Goal: Information Seeking & Learning: Learn about a topic

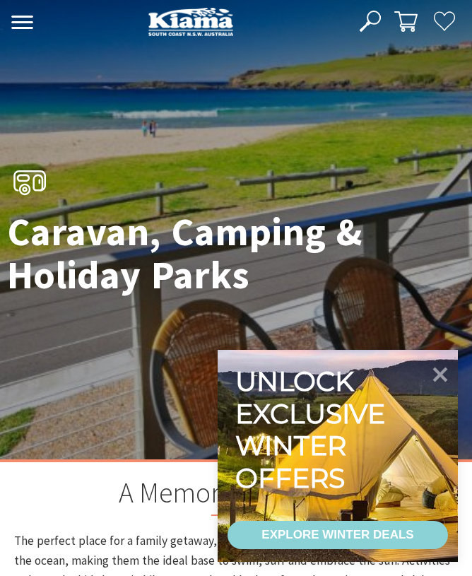
click at [448, 374] on icon at bounding box center [440, 374] width 30 height 30
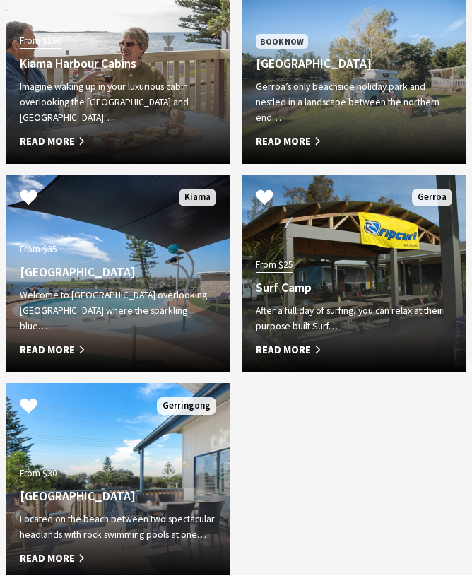
scroll to position [1600, 0]
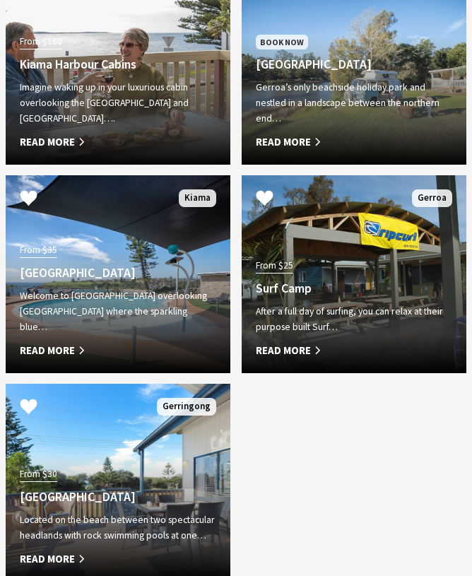
click at [85, 562] on div "Located on the beach between two spectacular headlands with rock swimming pools…" at bounding box center [118, 539] width 196 height 55
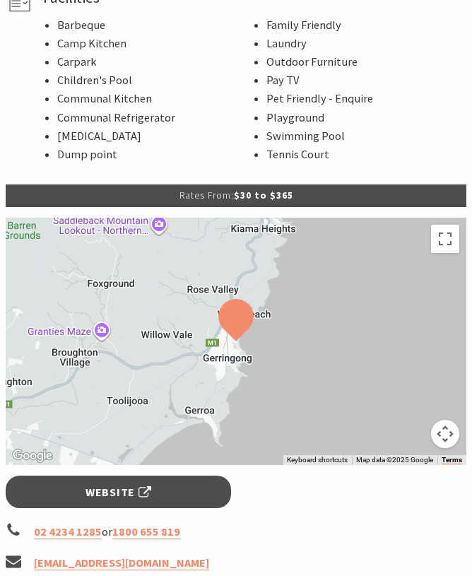
scroll to position [1076, 0]
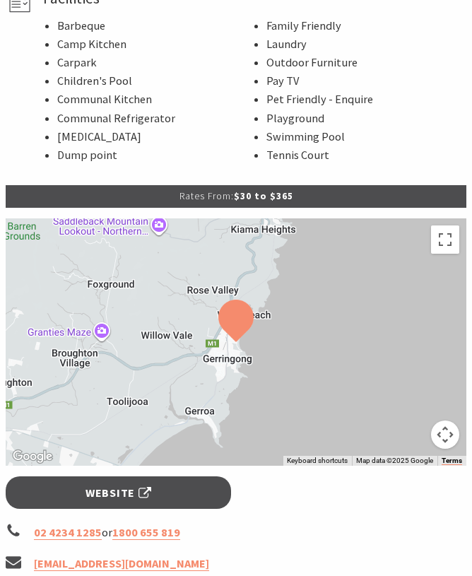
click at [184, 476] on link "Website" at bounding box center [118, 492] width 225 height 32
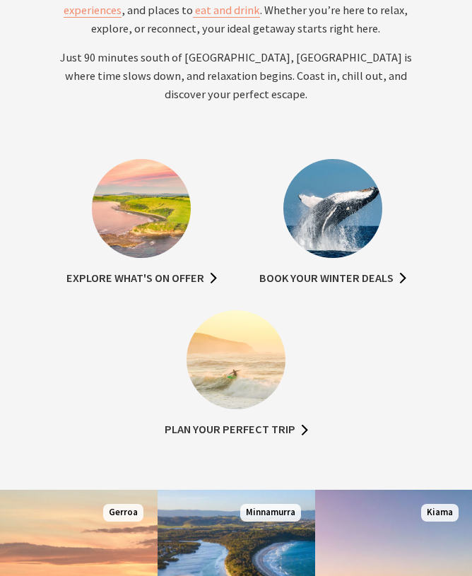
scroll to position [648, 0]
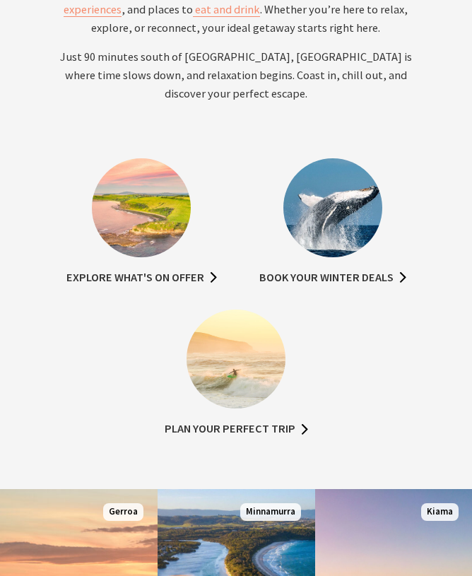
click at [417, 345] on ul "Explore what's on offer Book your winter deals Plan your perfect trip" at bounding box center [236, 309] width 460 height 303
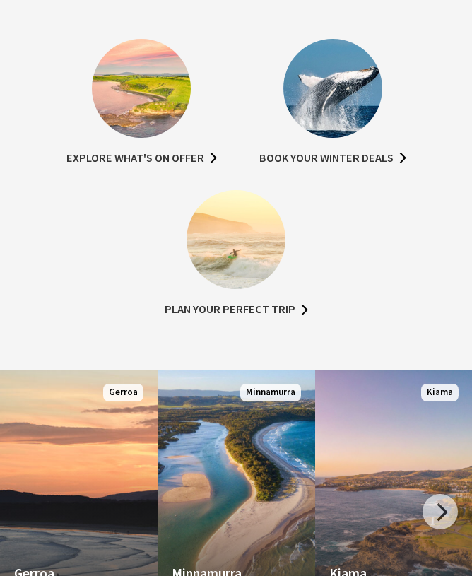
scroll to position [768, 0]
click at [453, 508] on div at bounding box center [439, 511] width 35 height 35
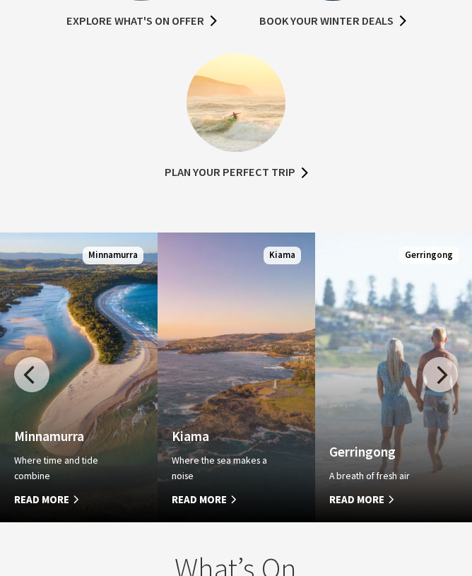
scroll to position [905, 0]
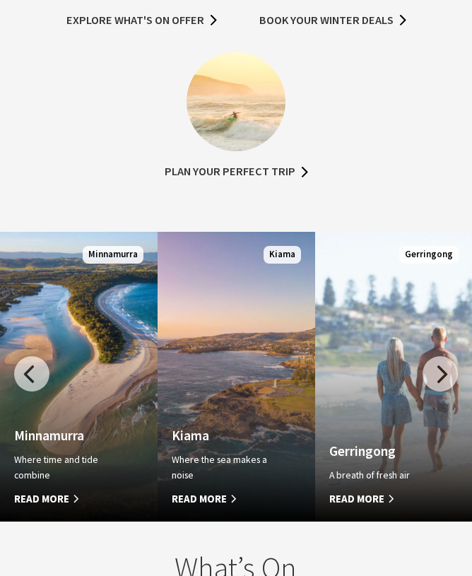
click at [218, 499] on span "Read More" at bounding box center [225, 498] width 106 height 17
click at [215, 507] on span "Read More" at bounding box center [225, 498] width 106 height 17
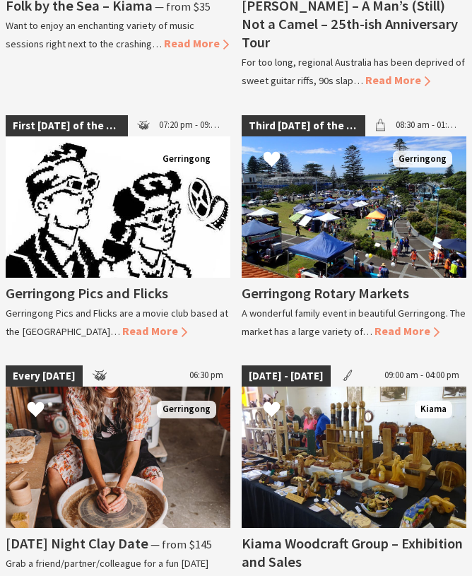
scroll to position [1824, 0]
click at [410, 323] on span "Read More" at bounding box center [406, 330] width 65 height 14
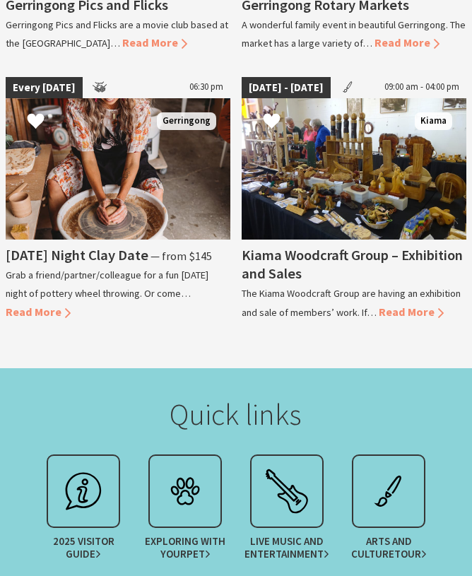
scroll to position [2112, 0]
click at [93, 477] on img at bounding box center [83, 491] width 56 height 56
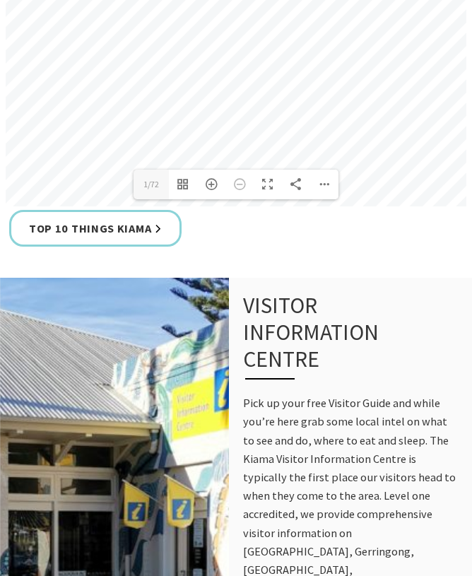
scroll to position [1035, 0]
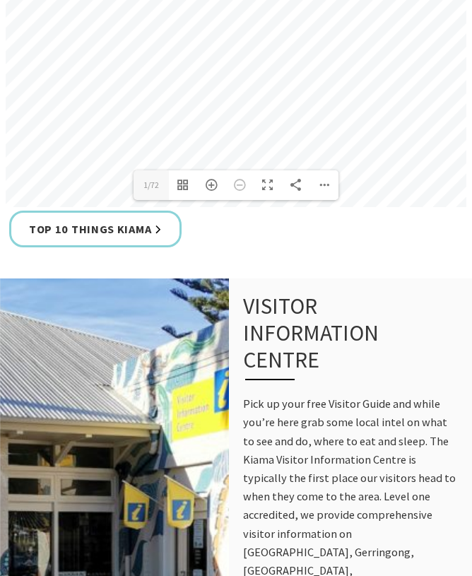
click at [133, 227] on link "Top 10 Things Kiama" at bounding box center [95, 228] width 172 height 37
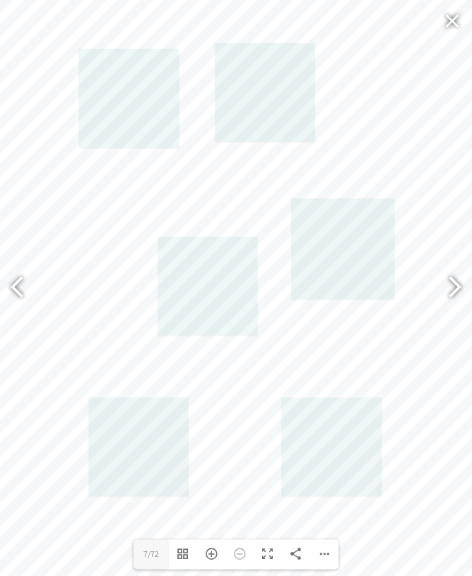
scroll to position [1184, 0]
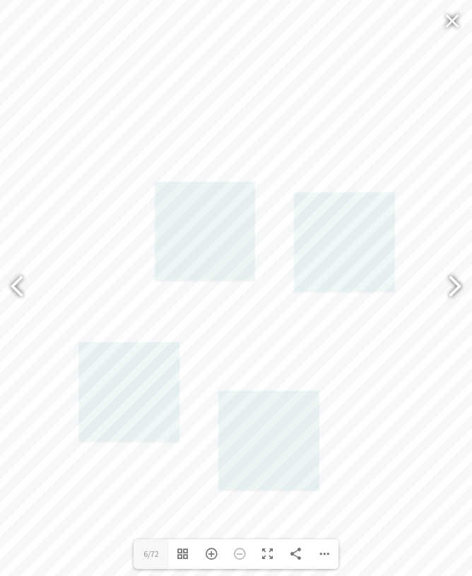
click at [443, 292] on div at bounding box center [448, 288] width 32 height 52
click at [451, 314] on div at bounding box center [448, 288] width 32 height 52
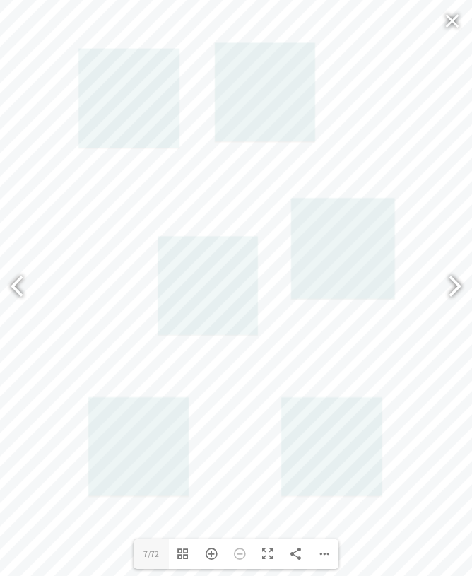
click at [462, 304] on div at bounding box center [448, 288] width 32 height 52
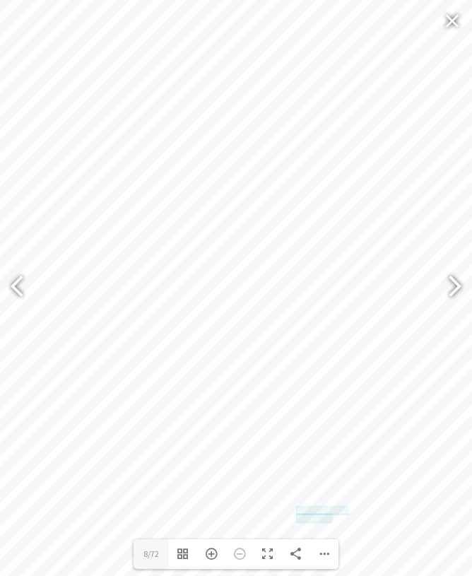
click at [457, 298] on div at bounding box center [448, 288] width 32 height 52
click at [458, 294] on div at bounding box center [448, 288] width 32 height 52
click at [466, 294] on div at bounding box center [453, 288] width 35 height 71
click at [454, 296] on div at bounding box center [448, 288] width 32 height 52
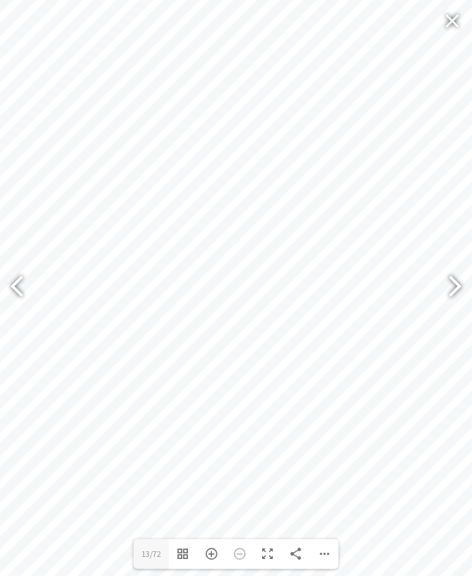
click at [457, 287] on div at bounding box center [448, 288] width 32 height 52
click at [460, 295] on div at bounding box center [448, 288] width 32 height 52
click at [448, 309] on div at bounding box center [448, 288] width 32 height 52
click at [457, 290] on div at bounding box center [448, 288] width 32 height 52
click at [462, 285] on div at bounding box center [448, 288] width 32 height 52
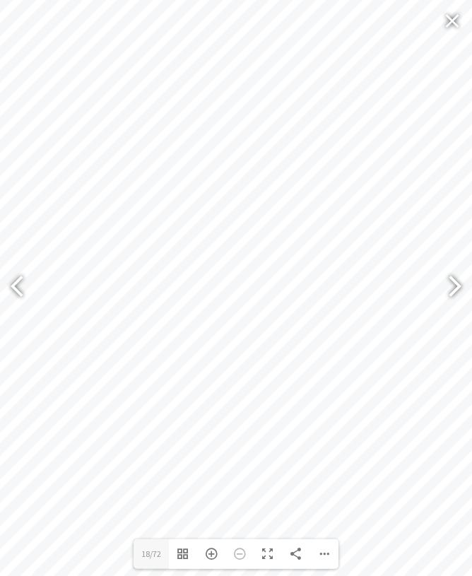
click at [458, 293] on div at bounding box center [448, 288] width 32 height 52
click at [458, 290] on div at bounding box center [448, 288] width 32 height 52
click at [465, 290] on div at bounding box center [453, 288] width 35 height 71
click at [469, 282] on div at bounding box center [453, 288] width 35 height 71
click at [468, 290] on div at bounding box center [453, 288] width 35 height 71
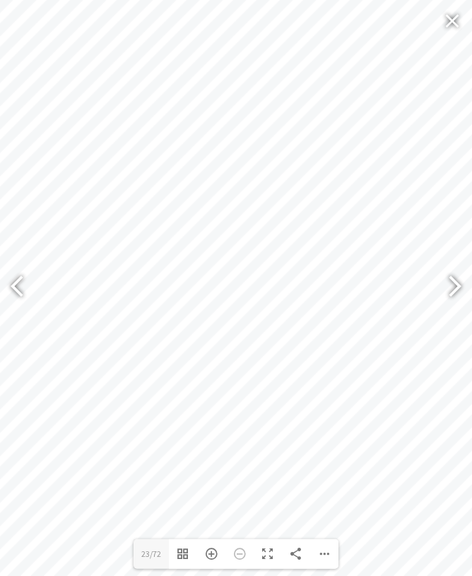
click at [463, 292] on div at bounding box center [448, 288] width 32 height 52
click at [464, 288] on div at bounding box center [448, 288] width 32 height 52
click at [449, 308] on div at bounding box center [448, 288] width 32 height 52
click at [464, 285] on div at bounding box center [448, 288] width 32 height 52
click at [458, 292] on div at bounding box center [448, 288] width 32 height 52
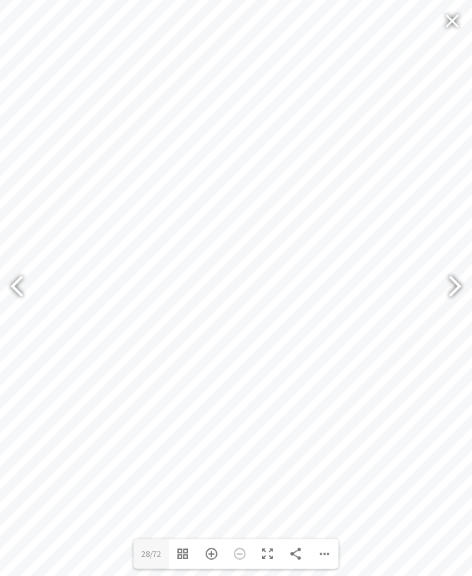
click at [465, 294] on div at bounding box center [453, 288] width 35 height 71
click at [467, 292] on div at bounding box center [453, 288] width 35 height 71
click at [462, 298] on div at bounding box center [448, 288] width 32 height 52
click at [467, 292] on div at bounding box center [453, 288] width 35 height 71
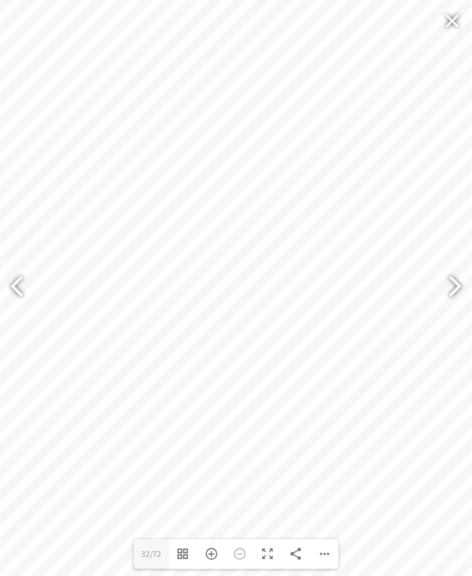
click at [452, 292] on div at bounding box center [448, 288] width 32 height 52
click at [465, 287] on div at bounding box center [453, 288] width 35 height 71
click at [466, 280] on div at bounding box center [453, 288] width 35 height 71
click at [464, 287] on div at bounding box center [448, 288] width 32 height 52
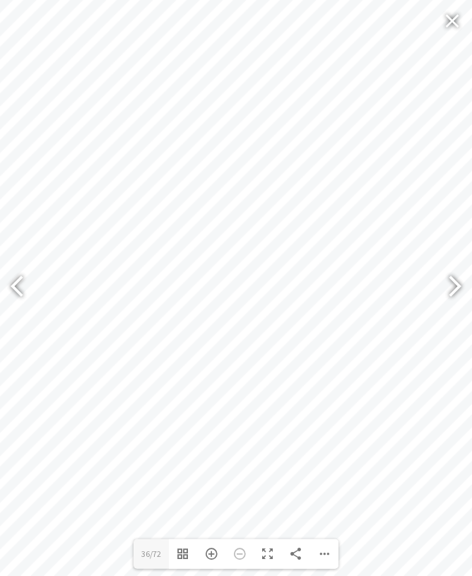
click at [459, 291] on div at bounding box center [448, 288] width 32 height 52
click at [467, 285] on div at bounding box center [453, 288] width 35 height 71
click at [457, 307] on div at bounding box center [448, 288] width 32 height 52
click at [465, 311] on div at bounding box center [453, 288] width 35 height 71
click at [455, 299] on div at bounding box center [448, 288] width 32 height 52
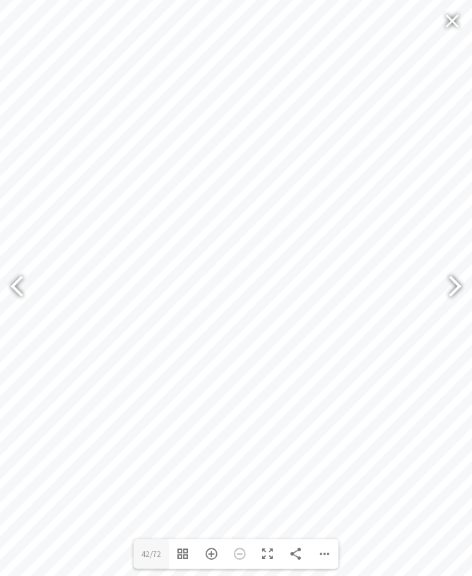
click at [459, 292] on div at bounding box center [448, 288] width 32 height 52
click at [465, 299] on div at bounding box center [453, 288] width 35 height 71
click at [465, 291] on div at bounding box center [453, 288] width 35 height 71
click at [461, 289] on div at bounding box center [448, 288] width 32 height 52
click at [461, 292] on div at bounding box center [448, 288] width 32 height 52
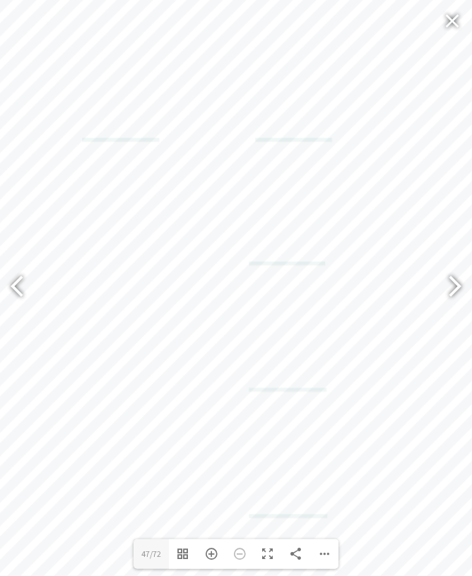
click at [465, 292] on div at bounding box center [453, 288] width 35 height 71
click at [467, 288] on div at bounding box center [453, 288] width 35 height 71
click at [464, 287] on div at bounding box center [448, 288] width 32 height 52
click at [469, 270] on div at bounding box center [453, 288] width 35 height 71
click at [466, 287] on div at bounding box center [453, 288] width 35 height 71
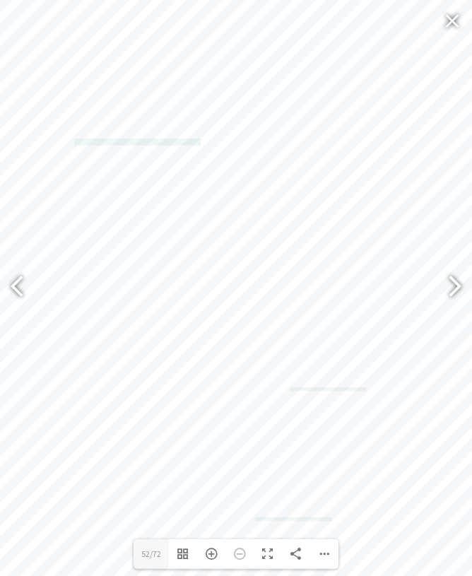
click at [458, 300] on div at bounding box center [448, 288] width 32 height 52
click at [465, 289] on div at bounding box center [453, 288] width 35 height 71
click at [466, 289] on div at bounding box center [453, 288] width 35 height 71
click at [463, 292] on div at bounding box center [448, 288] width 32 height 52
click at [458, 287] on div at bounding box center [448, 288] width 32 height 52
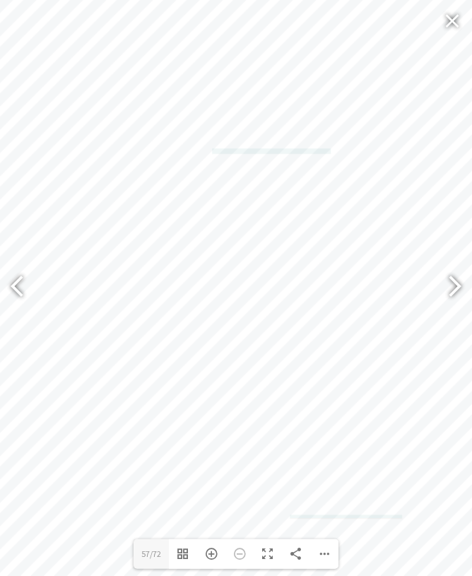
click at [464, 285] on div at bounding box center [448, 288] width 32 height 52
click at [463, 299] on div at bounding box center [448, 288] width 32 height 52
click at [455, 298] on div at bounding box center [448, 288] width 32 height 52
click at [470, 297] on div at bounding box center [453, 288] width 35 height 71
click at [458, 294] on div at bounding box center [448, 288] width 32 height 52
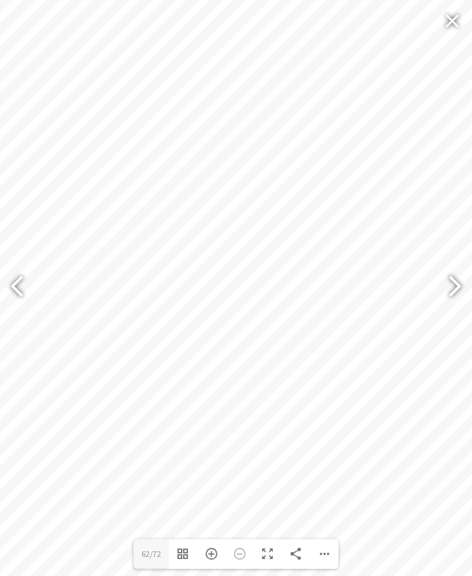
click at [455, 293] on div at bounding box center [448, 288] width 32 height 52
click at [466, 287] on div at bounding box center [453, 288] width 35 height 71
click at [456, 296] on div at bounding box center [448, 288] width 32 height 52
click at [463, 290] on div at bounding box center [448, 288] width 32 height 52
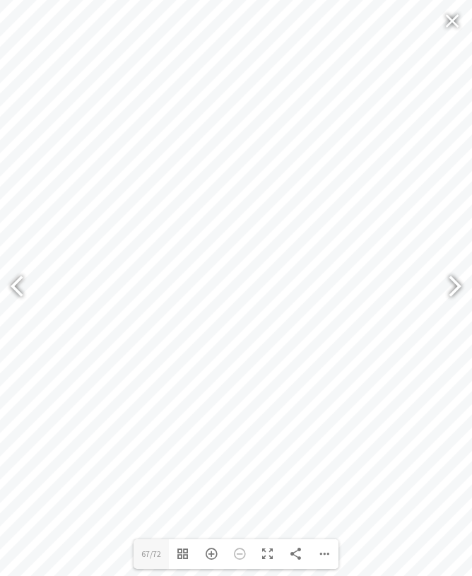
click at [468, 285] on div at bounding box center [453, 288] width 35 height 71
click at [460, 299] on div at bounding box center [448, 288] width 32 height 52
click at [456, 281] on div at bounding box center [448, 288] width 32 height 52
click at [461, 296] on div at bounding box center [448, 288] width 32 height 52
click at [466, 286] on div at bounding box center [453, 288] width 35 height 71
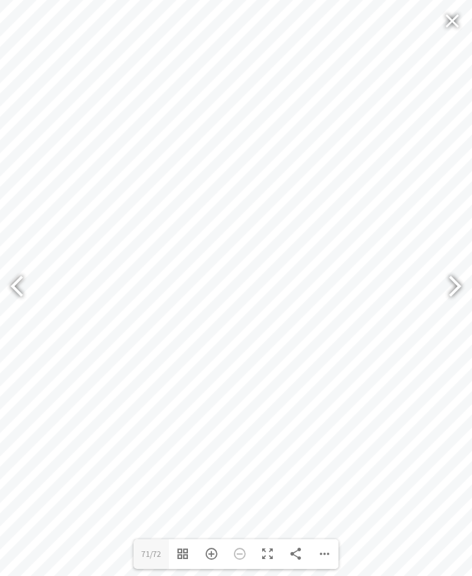
type input "70"
